Goal: Information Seeking & Learning: Learn about a topic

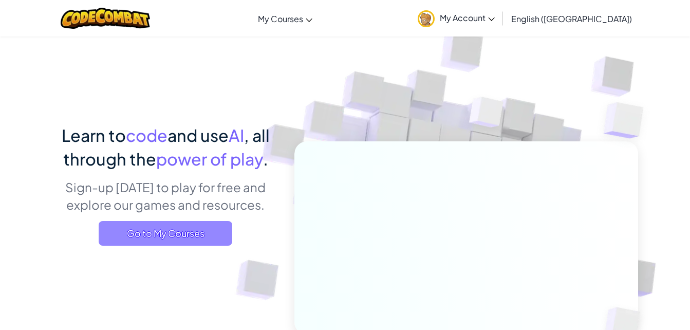
click at [153, 230] on span "Go to My Courses" at bounding box center [166, 233] width 134 height 25
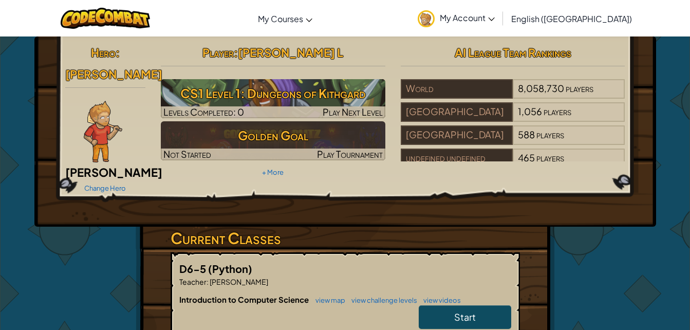
scroll to position [51, 0]
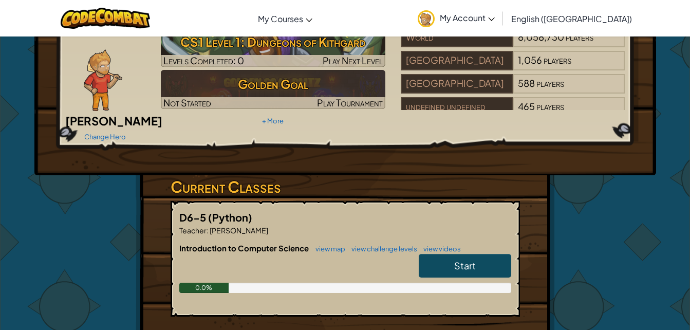
click at [492, 254] on link "Start" at bounding box center [465, 266] width 92 height 24
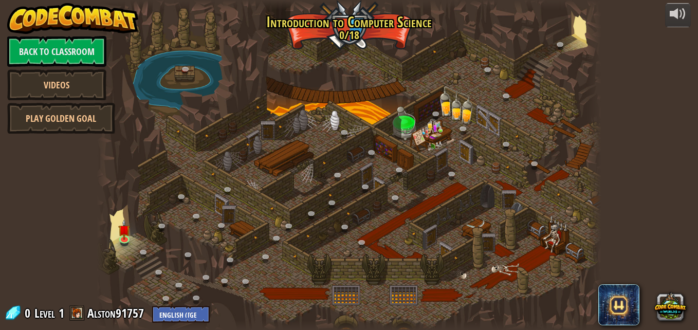
click at [76, 317] on span at bounding box center [76, 312] width 15 height 15
click at [80, 301] on div "powered by Back to Classroom Videos Play Golden Goal 25. Kithgard Gates (Locked…" at bounding box center [349, 165] width 698 height 330
click at [92, 311] on link "Alston91757" at bounding box center [117, 313] width 60 height 16
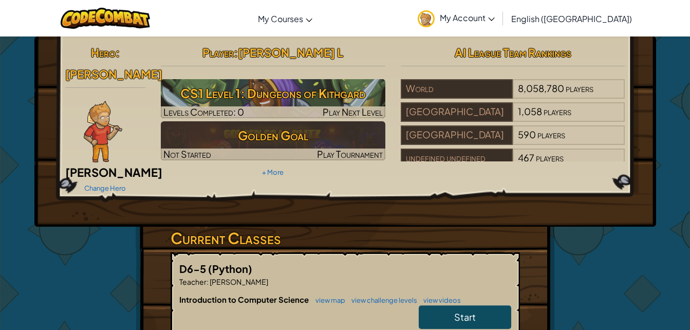
click at [102, 112] on img at bounding box center [103, 132] width 39 height 62
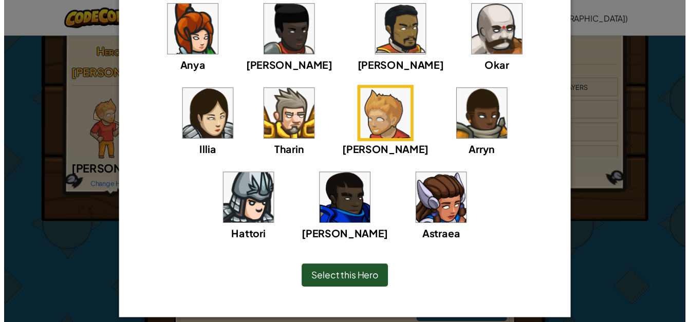
scroll to position [113, 0]
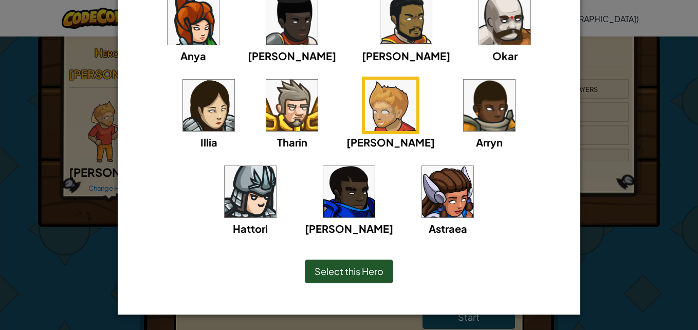
click at [377, 273] on span "Select this Hero" at bounding box center [348, 271] width 69 height 12
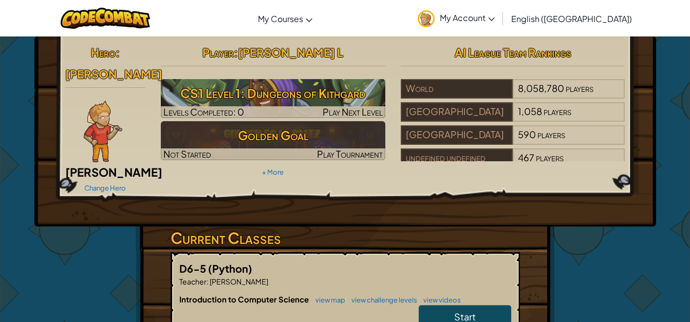
scroll to position [154, 0]
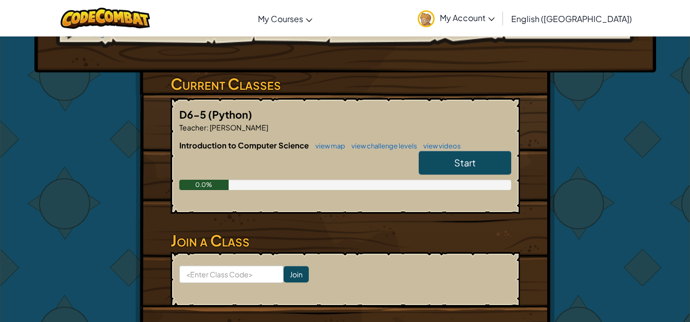
click at [469, 157] on span "Start" at bounding box center [465, 163] width 22 height 12
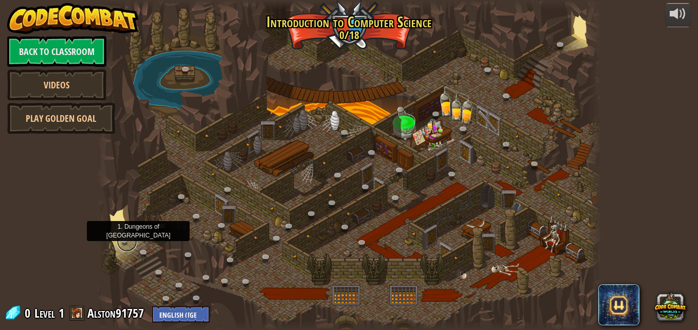
click at [126, 237] on link at bounding box center [127, 241] width 21 height 21
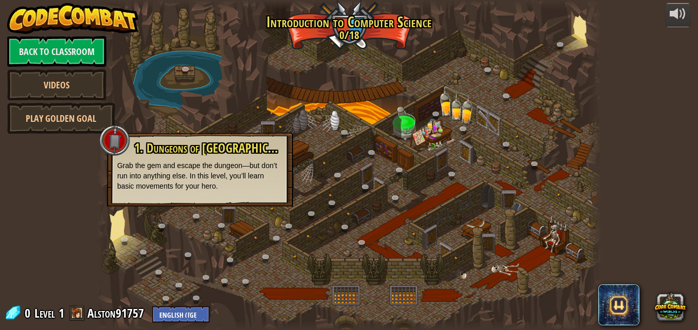
click at [70, 187] on div "powered by Back to Classroom Videos Play Golden Goal 25. [PERSON_NAME] (Locked …" at bounding box center [349, 165] width 698 height 330
click at [58, 200] on div "powered by Back to Classroom Videos Play Golden Goal 25. [PERSON_NAME] (Locked …" at bounding box center [349, 165] width 698 height 330
click at [65, 200] on div "powered by Back to Classroom Videos Play Golden Goal 25. [PERSON_NAME] (Locked …" at bounding box center [349, 165] width 698 height 330
click at [68, 168] on div "powered by Back to Classroom Videos Play Golden Goal 25. [PERSON_NAME] (Locked …" at bounding box center [349, 165] width 698 height 330
click at [67, 168] on div "powered by Back to Classroom Videos Play Golden Goal 25. [PERSON_NAME] (Locked …" at bounding box center [349, 165] width 698 height 330
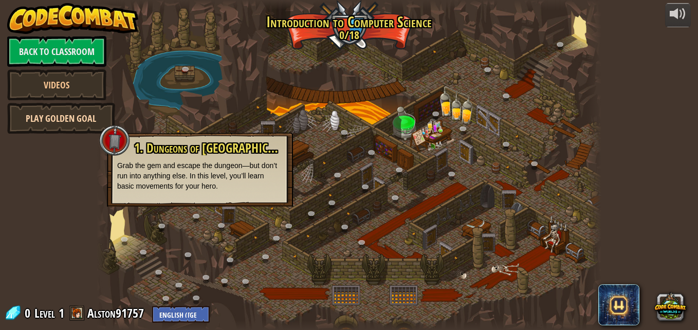
click at [73, 122] on link "Play Golden Goal" at bounding box center [61, 118] width 108 height 31
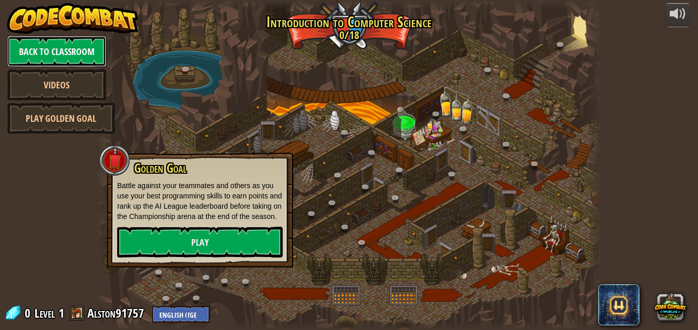
click at [48, 47] on link "Back to Classroom" at bounding box center [56, 51] width 99 height 31
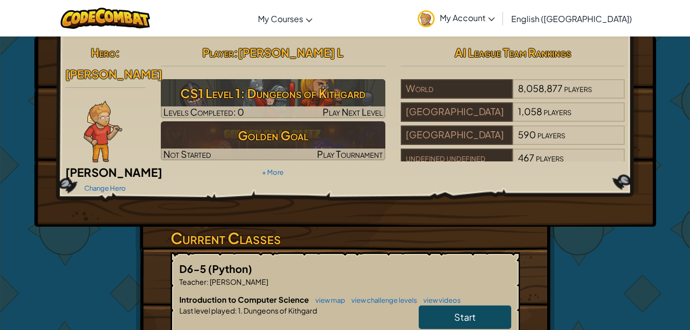
click at [447, 305] on link "Start" at bounding box center [465, 317] width 92 height 24
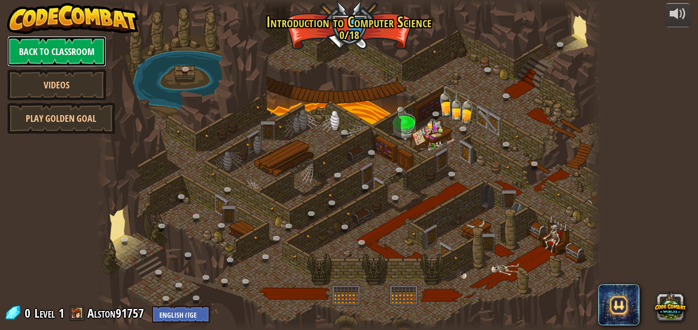
click at [85, 49] on link "Back to Classroom" at bounding box center [56, 51] width 99 height 31
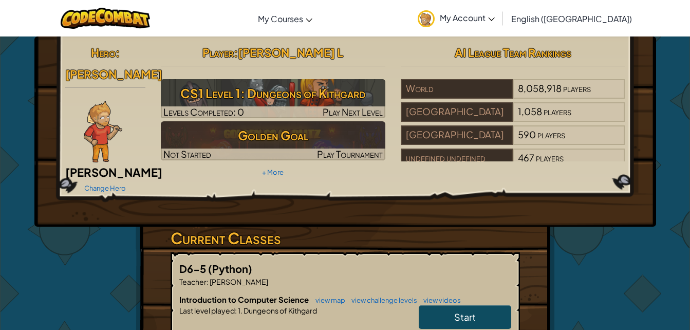
click at [479, 305] on link "Start" at bounding box center [465, 317] width 92 height 24
